Goal: Information Seeking & Learning: Learn about a topic

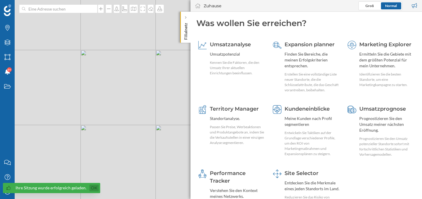
click at [95, 189] on link "Ok" at bounding box center [93, 188] width 9 height 7
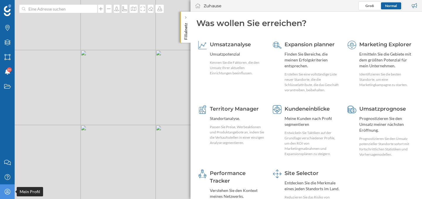
click at [9, 196] on div "Mein Profil" at bounding box center [7, 192] width 15 height 15
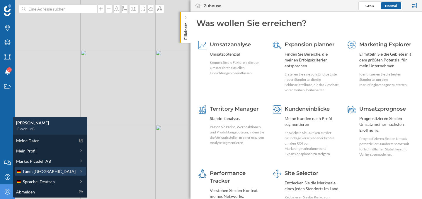
click at [50, 173] on span "Land: [GEOGRAPHIC_DATA]" at bounding box center [49, 171] width 53 height 6
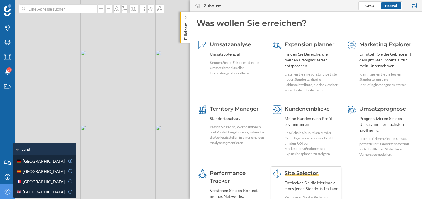
click at [301, 170] on div "Site Selector" at bounding box center [311, 174] width 55 height 8
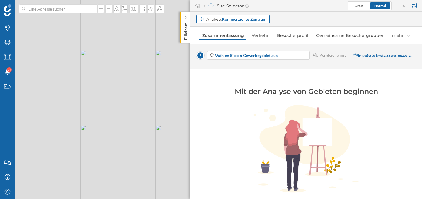
click at [255, 20] on strong "Kommerzielles Zentrum" at bounding box center [244, 19] width 45 height 5
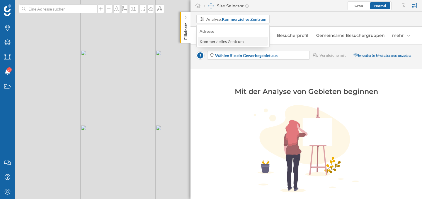
click at [240, 43] on div "Kommerzielles Zentrum" at bounding box center [221, 41] width 44 height 5
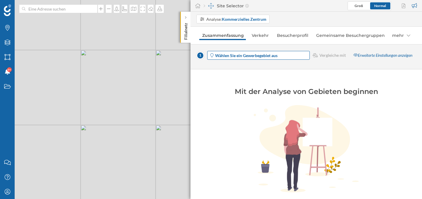
click at [249, 57] on strong "Wählen Sie ein Gewerbegebiet aus" at bounding box center [246, 55] width 62 height 5
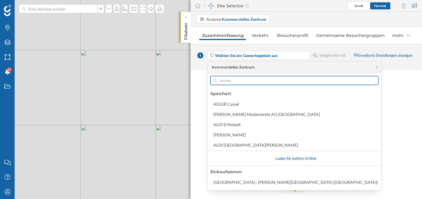
click at [246, 83] on input "text" at bounding box center [294, 80] width 155 height 9
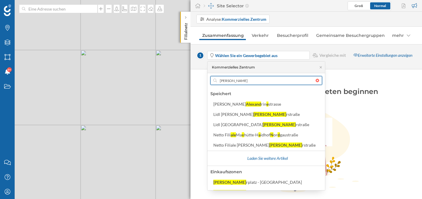
type input "[PERSON_NAME]"
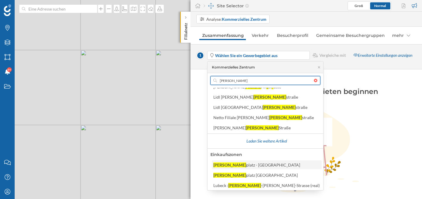
scroll to position [18, 0]
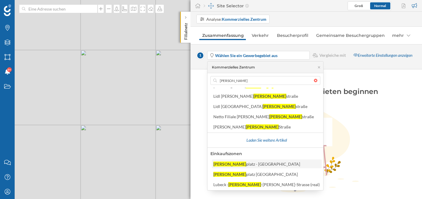
click at [260, 165] on div "[PERSON_NAME] - [GEOGRAPHIC_DATA]" at bounding box center [266, 164] width 106 height 6
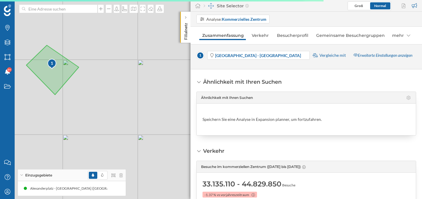
click at [340, 55] on span "Vergleiche mit" at bounding box center [332, 55] width 26 height 6
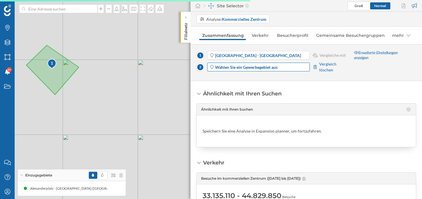
click at [286, 66] on span "Wählen Sie ein Gewerbegebiet aus" at bounding box center [262, 67] width 94 height 6
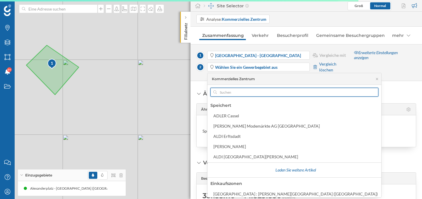
click at [254, 96] on input "text" at bounding box center [294, 92] width 155 height 9
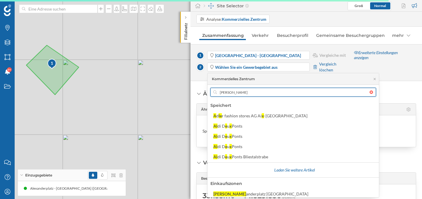
type input "alexa"
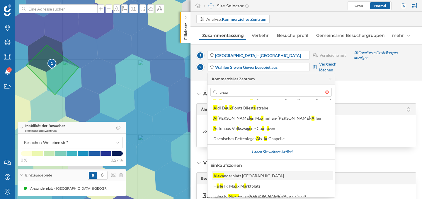
click at [241, 174] on div "nderplatz [GEOGRAPHIC_DATA]" at bounding box center [254, 175] width 60 height 5
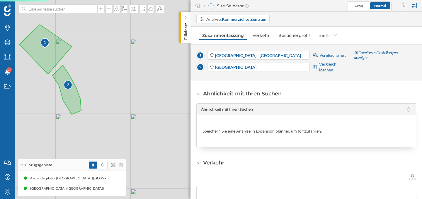
drag, startPoint x: 131, startPoint y: 88, endPoint x: 145, endPoint y: 109, distance: 24.9
click at [145, 109] on div "1 2 © Mapbox © OpenStreetMap Improve this map" at bounding box center [211, 99] width 422 height 199
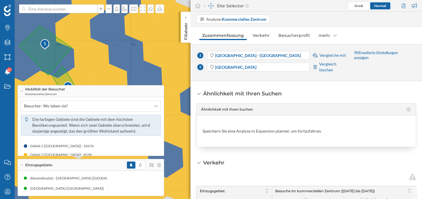
click at [315, 66] on icon at bounding box center [315, 67] width 5 height 4
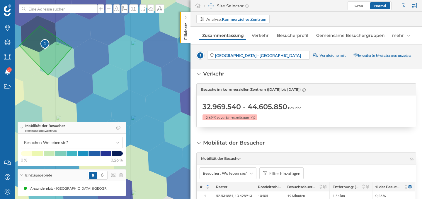
scroll to position [78, 0]
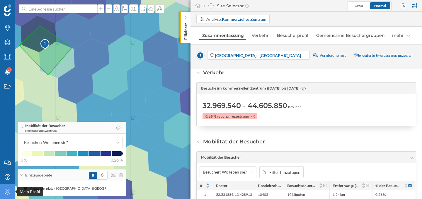
click at [6, 194] on icon at bounding box center [7, 192] width 6 height 6
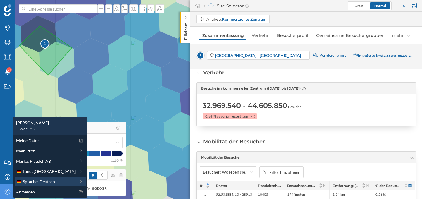
click at [47, 182] on span "Sprache: Deutsch" at bounding box center [39, 182] width 32 height 6
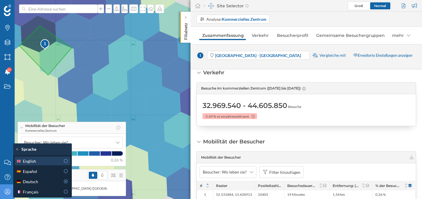
click at [67, 160] on icon at bounding box center [66, 161] width 4 height 4
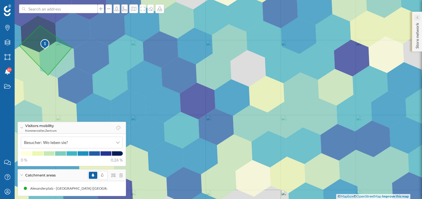
click at [415, 18] on div at bounding box center [417, 18] width 6 height 6
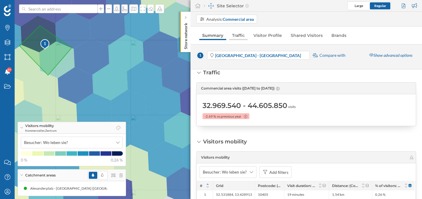
click at [245, 36] on link "Traffic" at bounding box center [238, 35] width 18 height 9
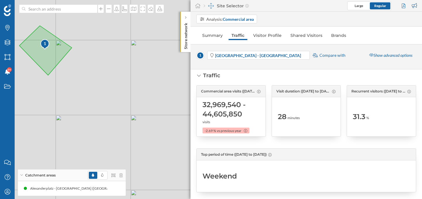
scroll to position [0, 0]
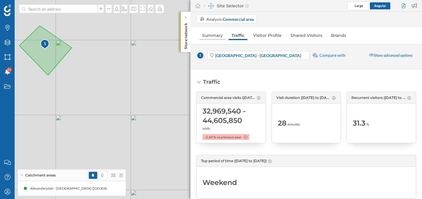
click at [218, 35] on link "Summary" at bounding box center [212, 35] width 26 height 9
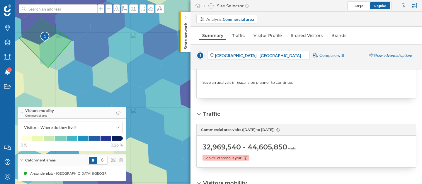
scroll to position [30, 0]
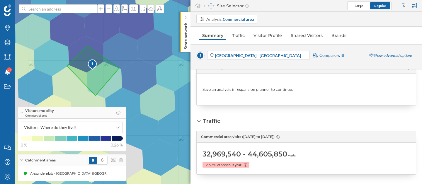
drag, startPoint x: 98, startPoint y: 64, endPoint x: 146, endPoint y: 92, distance: 55.0
click at [146, 92] on div "1 © Mapbox © OpenStreetMap Improve this map" at bounding box center [211, 92] width 422 height 184
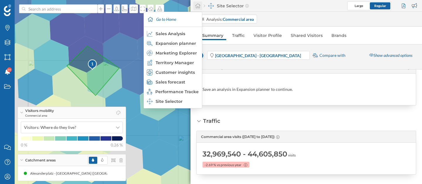
click at [200, 7] on icon at bounding box center [198, 5] width 6 height 5
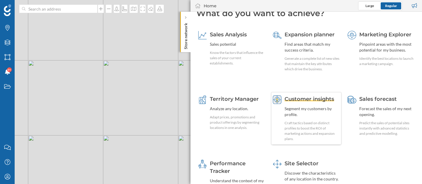
scroll to position [14, 0]
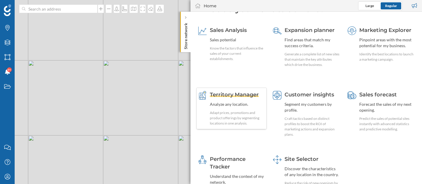
click at [237, 93] on span "Territory Manager" at bounding box center [234, 94] width 49 height 6
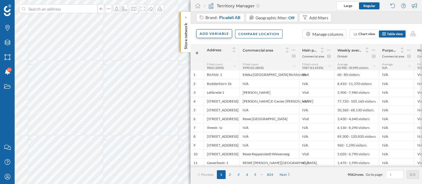
click at [223, 33] on div "Add variable" at bounding box center [214, 33] width 36 height 9
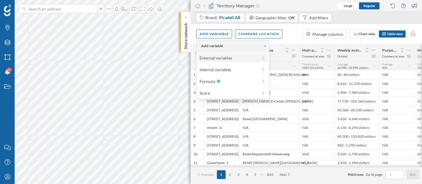
click at [237, 57] on div "External variables" at bounding box center [228, 58] width 58 height 6
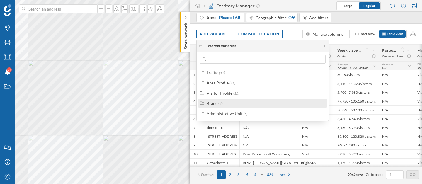
click at [240, 105] on div "Brands (2)" at bounding box center [265, 103] width 117 height 6
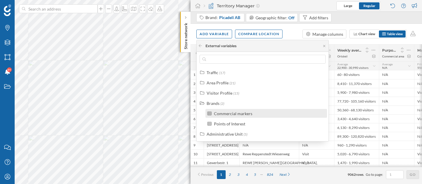
click at [245, 114] on div "Commercial markers" at bounding box center [233, 113] width 38 height 5
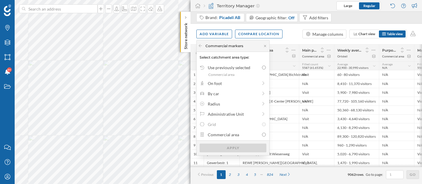
click at [245, 114] on div "Administrative Unit" at bounding box center [233, 114] width 50 height 6
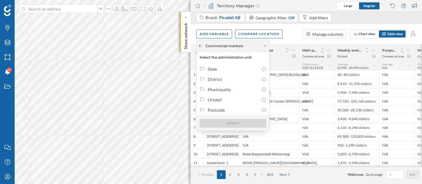
click at [200, 44] on icon at bounding box center [200, 46] width 4 height 4
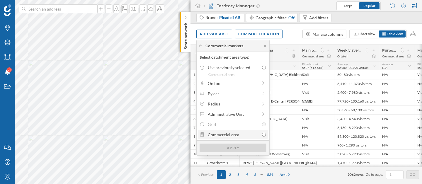
click at [223, 134] on div "Commercial area" at bounding box center [234, 135] width 52 height 6
click at [262, 134] on input "Commercial area" at bounding box center [264, 135] width 4 height 4
radio input "true"
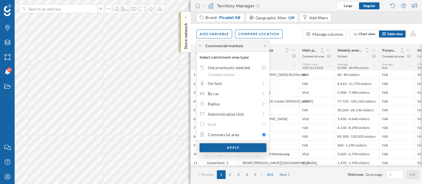
click at [228, 150] on div "Apply" at bounding box center [232, 147] width 67 height 9
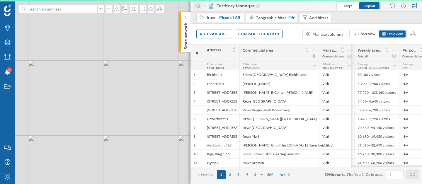
scroll to position [0, 160]
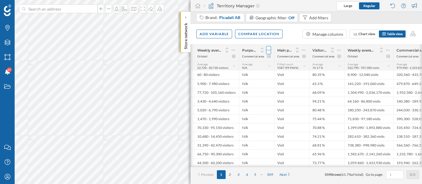
click at [269, 51] on icon at bounding box center [269, 50] width 4 height 6
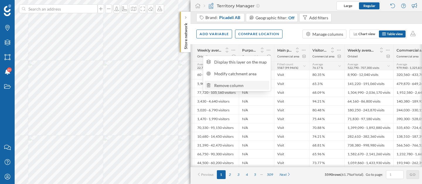
click at [252, 83] on div "Remove column" at bounding box center [240, 85] width 53 height 6
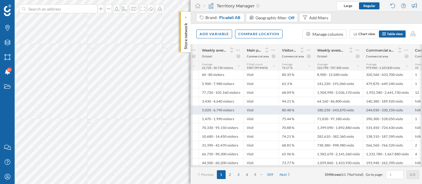
scroll to position [0, 154]
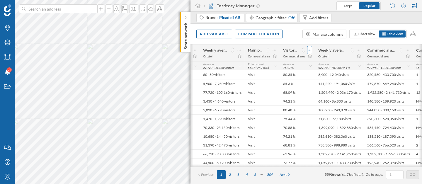
click at [309, 48] on icon at bounding box center [310, 50] width 4 height 6
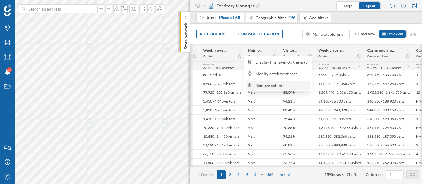
click at [286, 85] on div "Remove column" at bounding box center [281, 85] width 53 height 6
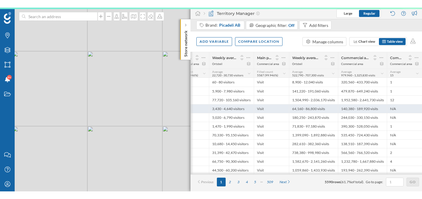
scroll to position [0, 145]
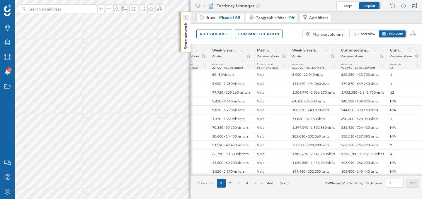
click at [188, 15] on div at bounding box center [186, 18] width 6 height 6
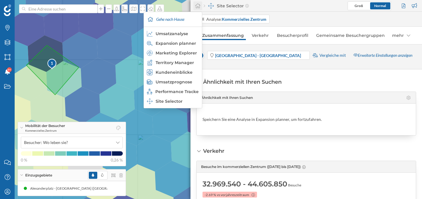
click at [199, 5] on icon at bounding box center [197, 6] width 5 height 5
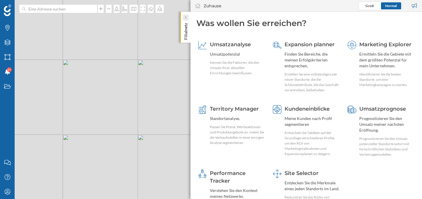
click at [183, 20] on div at bounding box center [186, 18] width 6 height 6
